Goal: Find specific page/section: Find specific page/section

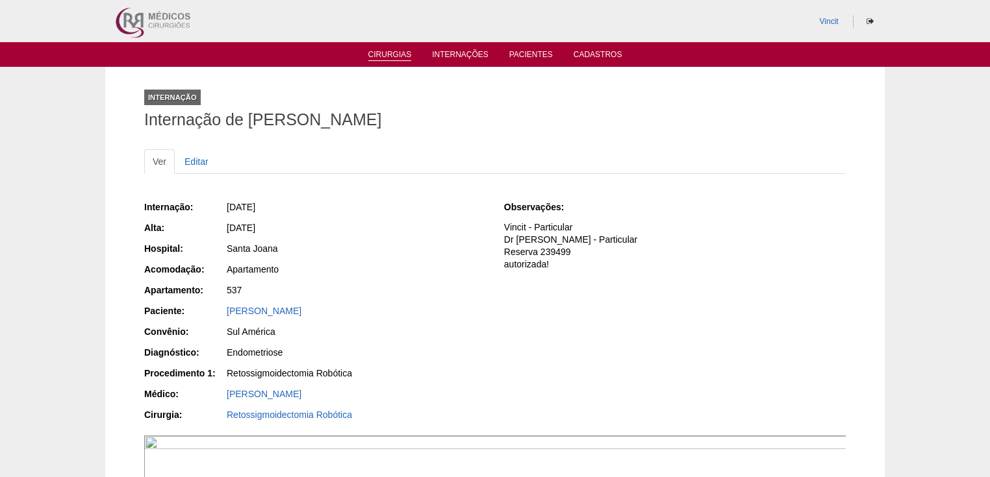
click at [386, 55] on link "Cirurgias" at bounding box center [390, 55] width 44 height 11
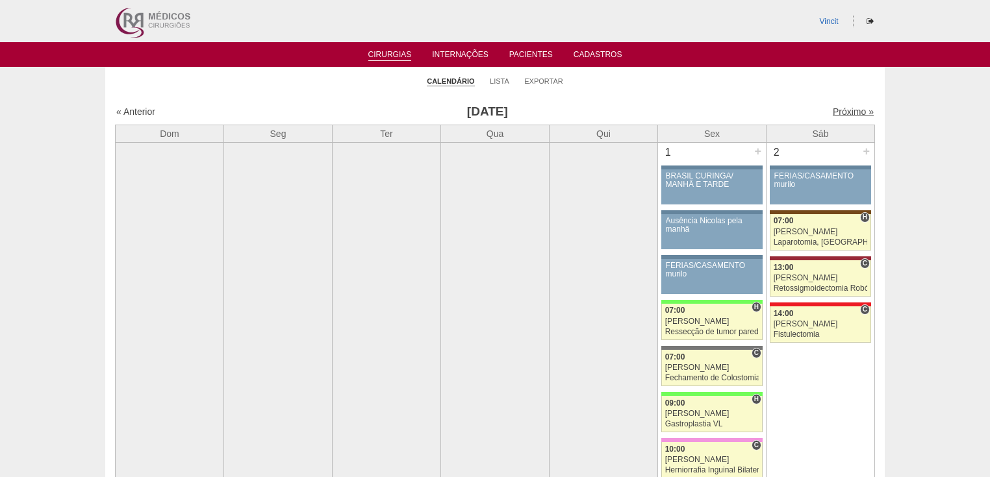
click at [842, 114] on link "Próximo »" at bounding box center [853, 112] width 41 height 10
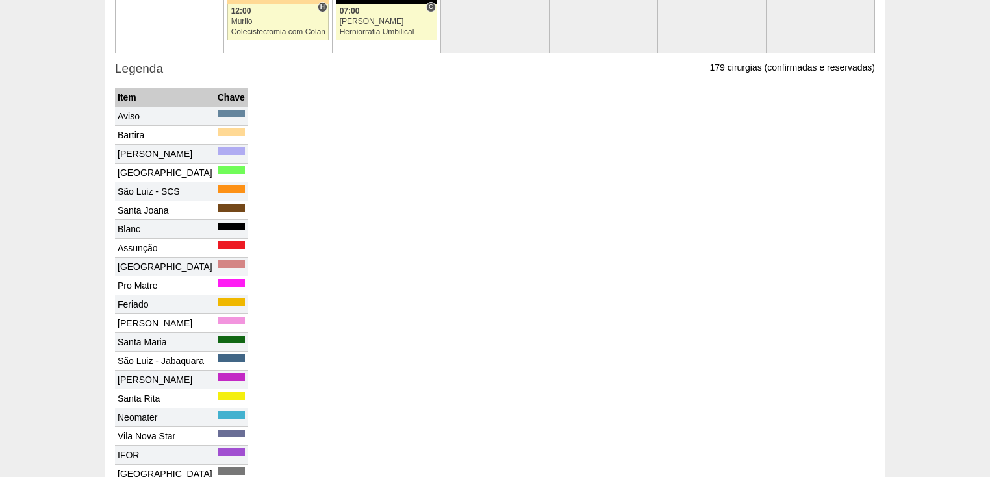
scroll to position [1919, 0]
